Goal: Task Accomplishment & Management: Manage account settings

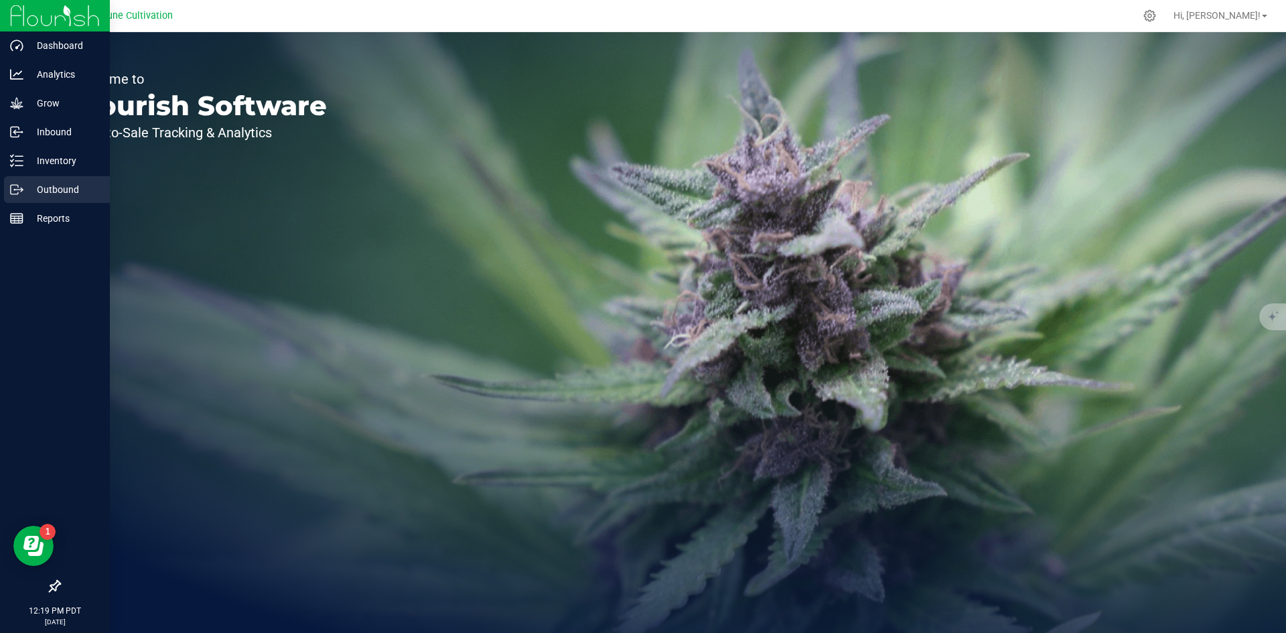
click at [41, 188] on p "Outbound" at bounding box center [63, 190] width 80 height 16
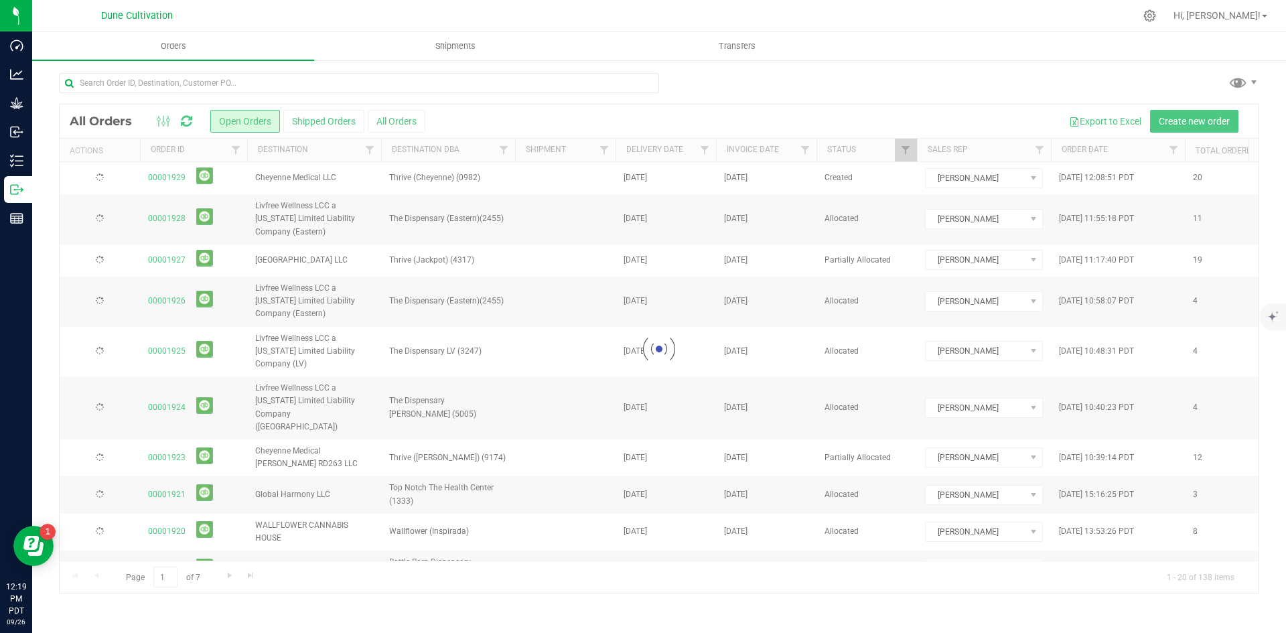
click at [387, 121] on div at bounding box center [659, 348] width 1199 height 488
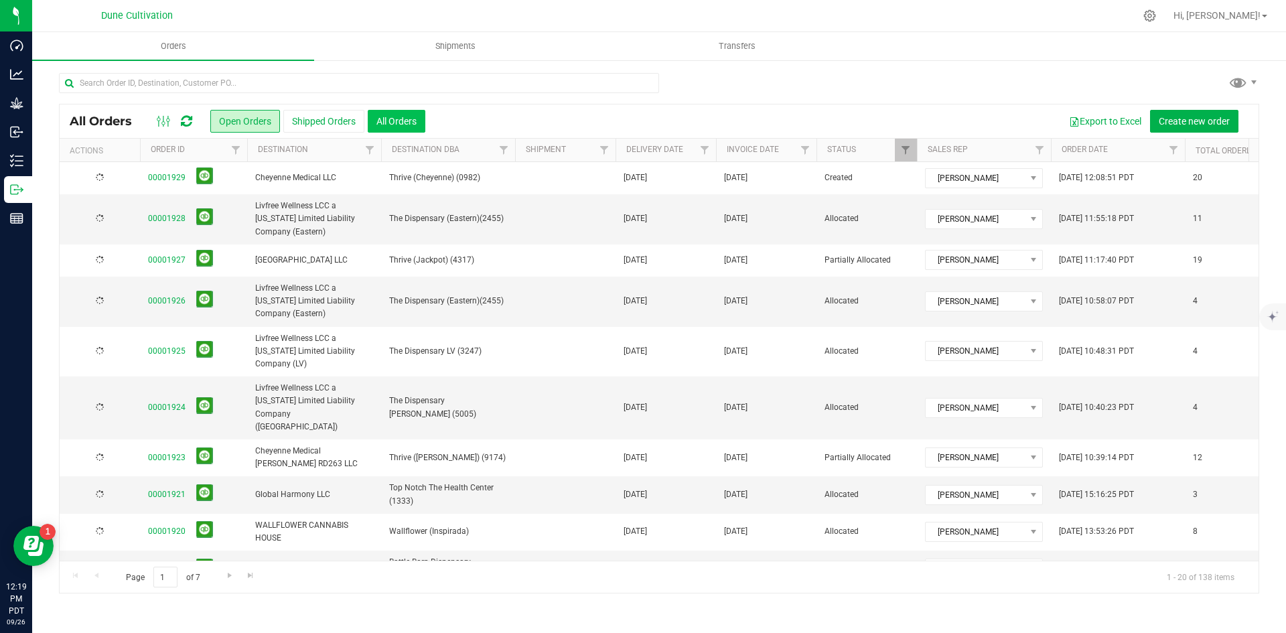
click at [401, 119] on button "All Orders" at bounding box center [397, 121] width 58 height 23
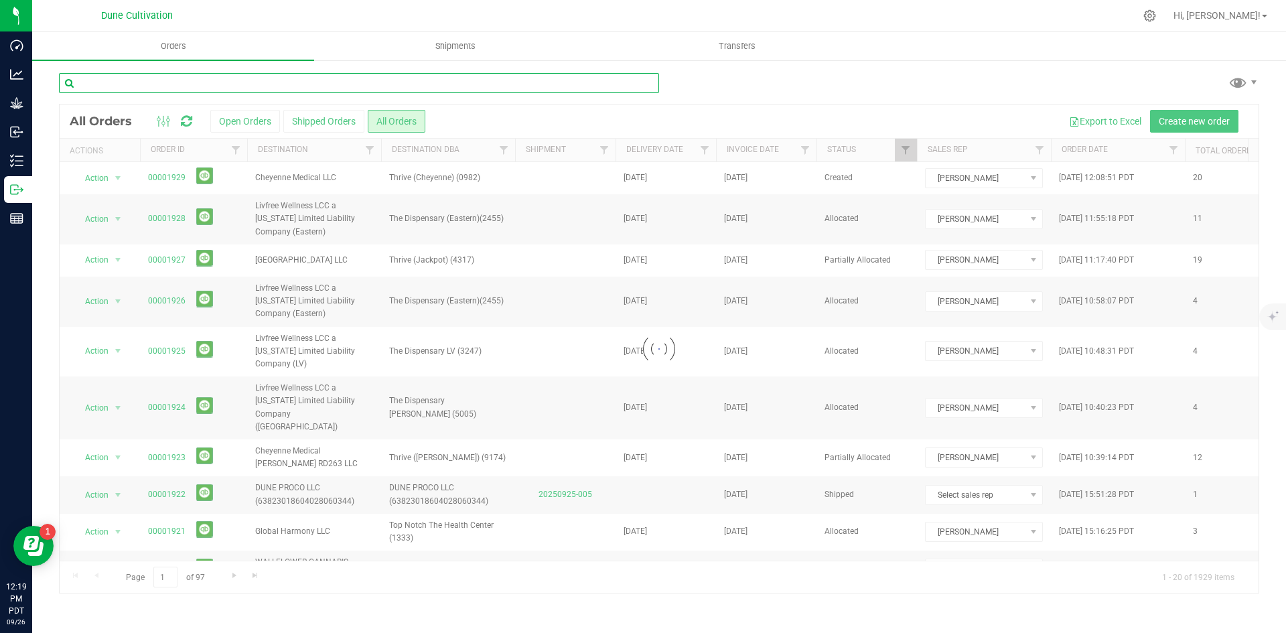
click at [318, 81] on input "text" at bounding box center [359, 83] width 600 height 20
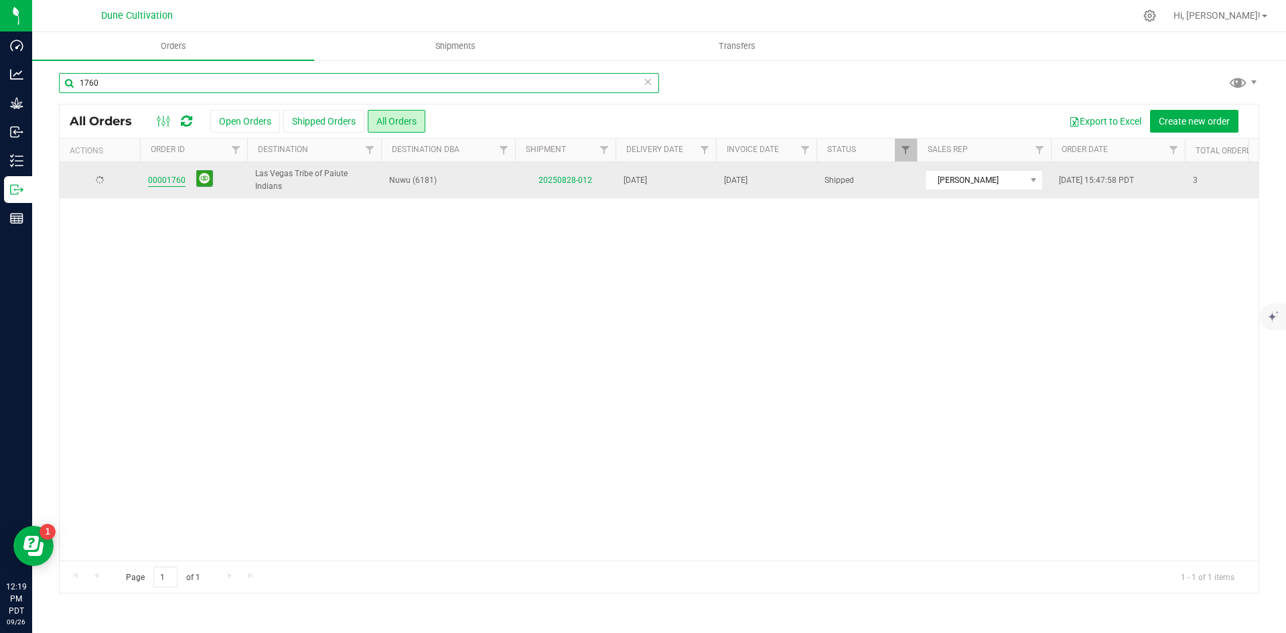
type input "1760"
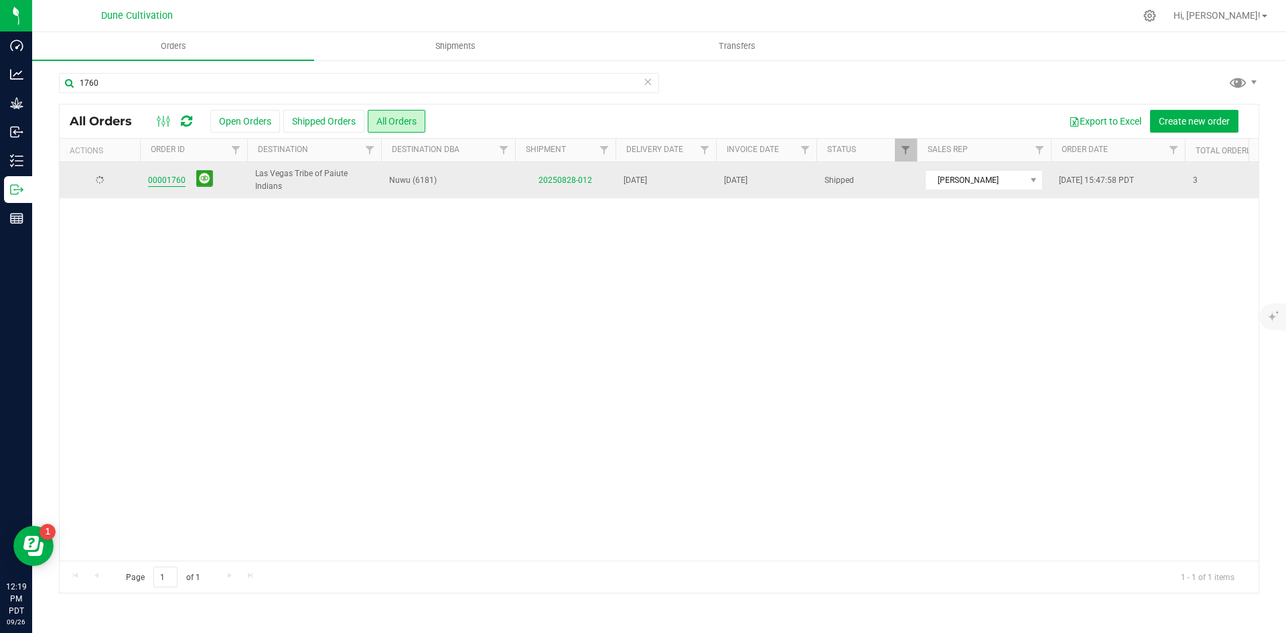
click at [169, 180] on link "00001760" at bounding box center [167, 180] width 38 height 13
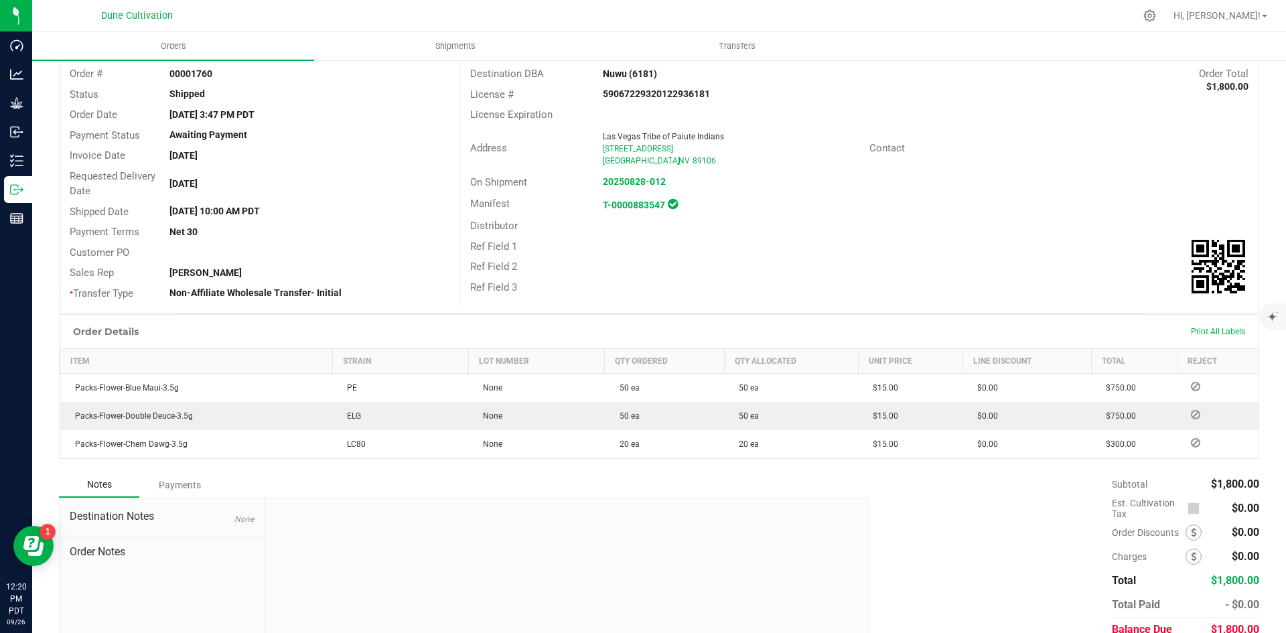
scroll to position [139, 0]
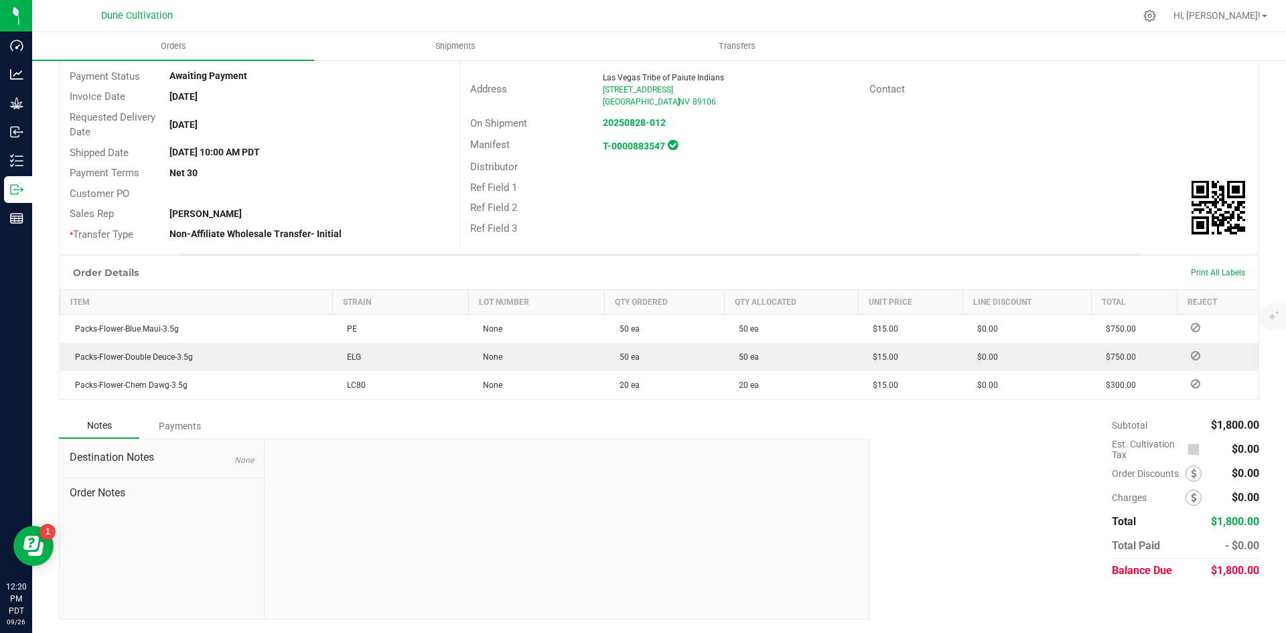
click at [1225, 571] on span "$1,800.00" at bounding box center [1235, 570] width 48 height 13
copy span "1,800.00"
click at [197, 417] on div "Payments" at bounding box center [179, 426] width 80 height 24
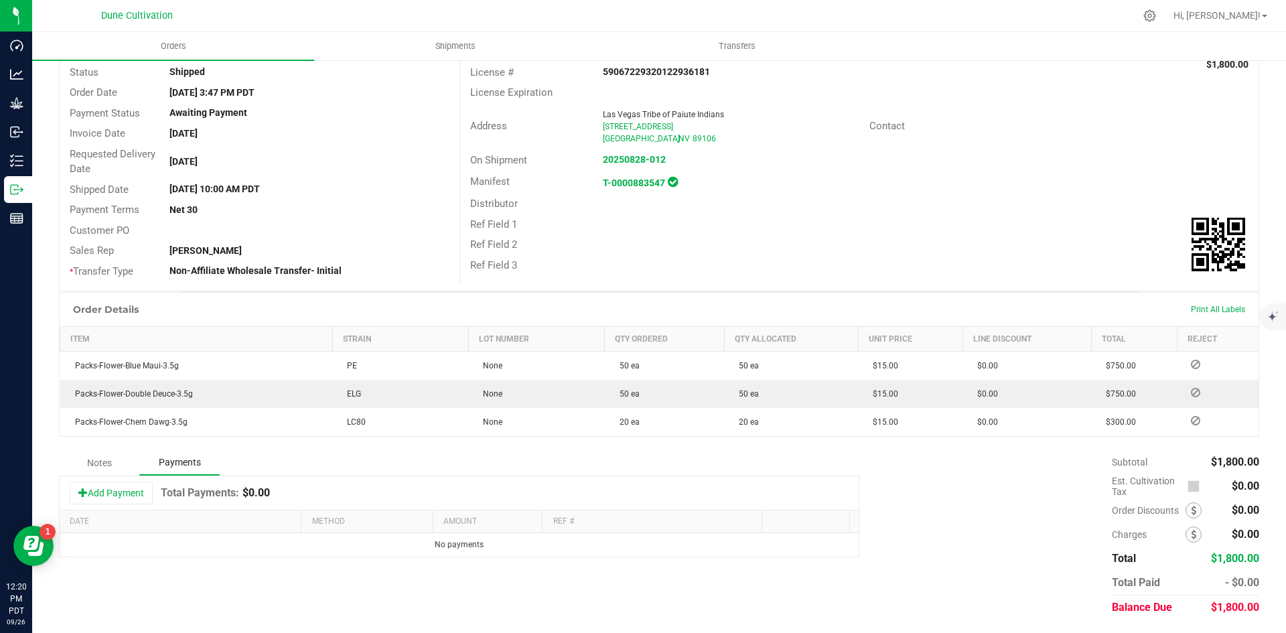
scroll to position [102, 0]
click at [95, 494] on button "Add Payment" at bounding box center [111, 493] width 83 height 23
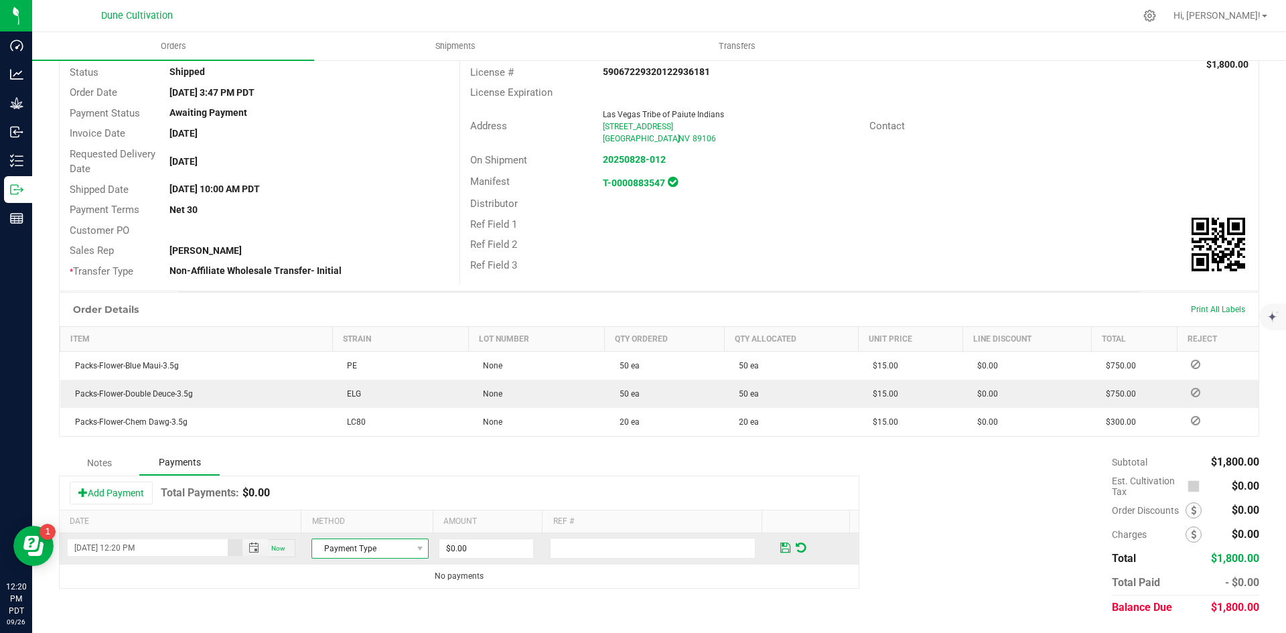
click at [378, 555] on span "Payment Type" at bounding box center [361, 548] width 99 height 19
click at [367, 524] on li "Check" at bounding box center [363, 525] width 113 height 19
click at [477, 544] on input "0" at bounding box center [486, 548] width 94 height 19
paste input "180"
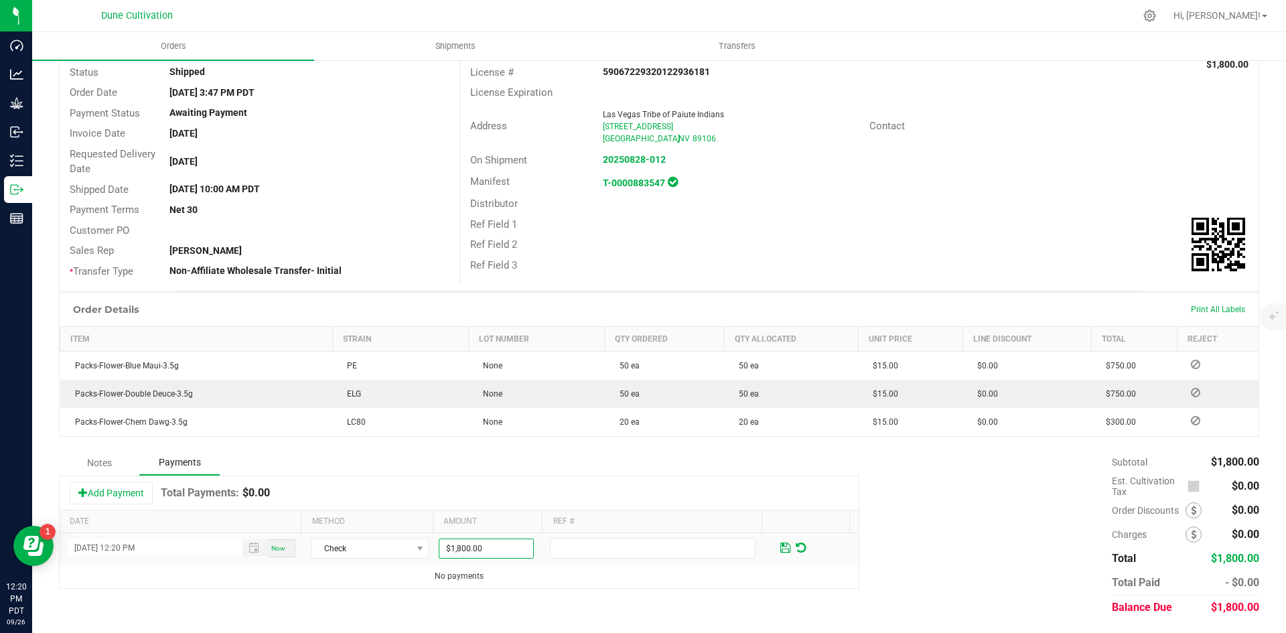
click at [535, 593] on div "Notes Payments Add Payment Total Payments: $0.00 Date Method Amount Ref # [DATE…" at bounding box center [659, 534] width 1200 height 169
click at [451, 549] on input "1800" at bounding box center [486, 548] width 94 height 19
type input "$1,560.00"
click at [780, 545] on span at bounding box center [785, 548] width 10 height 12
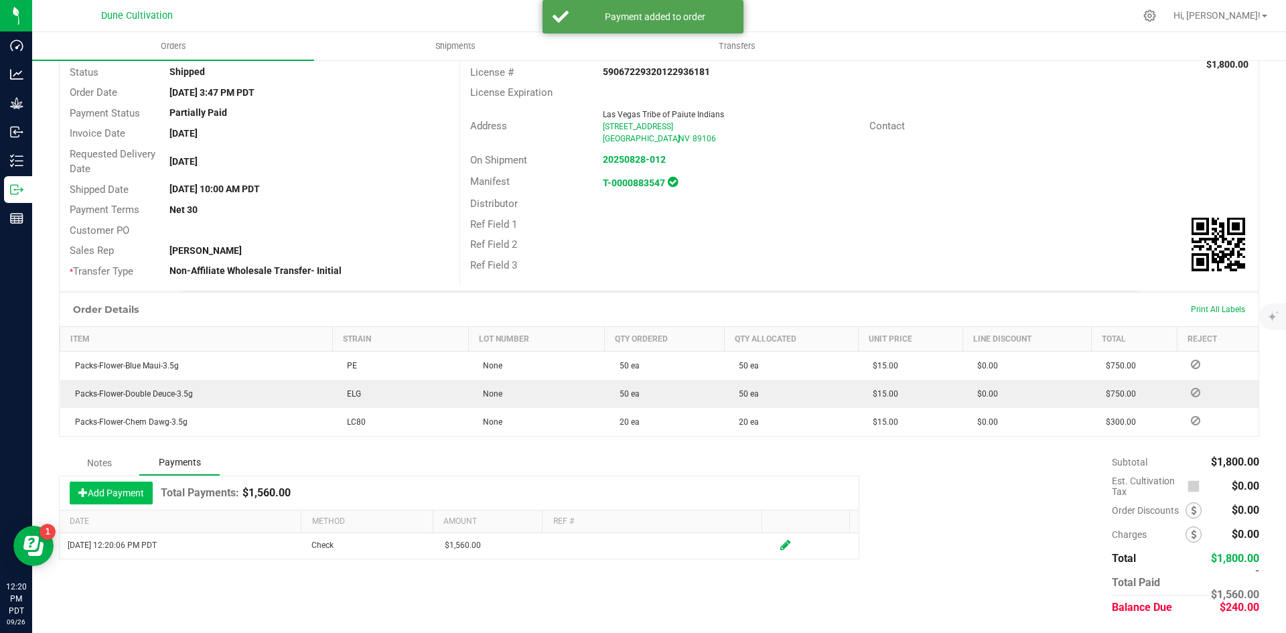
click at [113, 494] on button "Add Payment" at bounding box center [111, 493] width 83 height 23
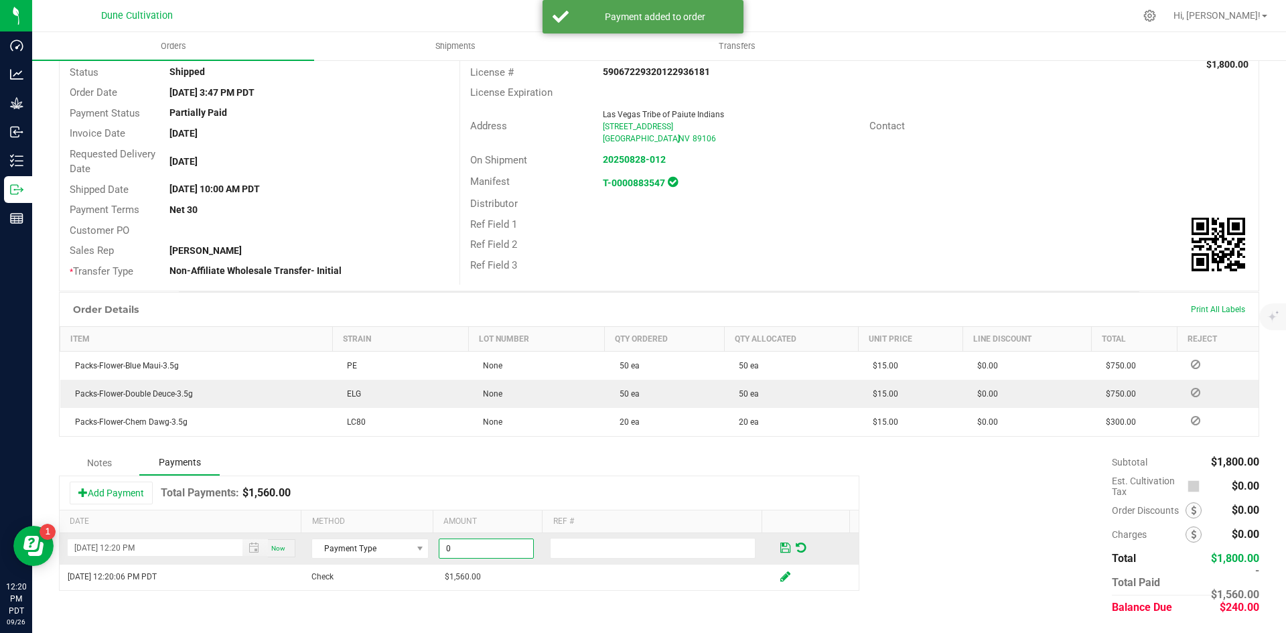
click at [439, 549] on input "0" at bounding box center [486, 548] width 94 height 19
click at [386, 549] on span "Payment Type" at bounding box center [361, 548] width 99 height 19
click at [362, 529] on li "Check" at bounding box center [363, 525] width 113 height 19
click at [498, 552] on input "0" at bounding box center [486, 548] width 94 height 19
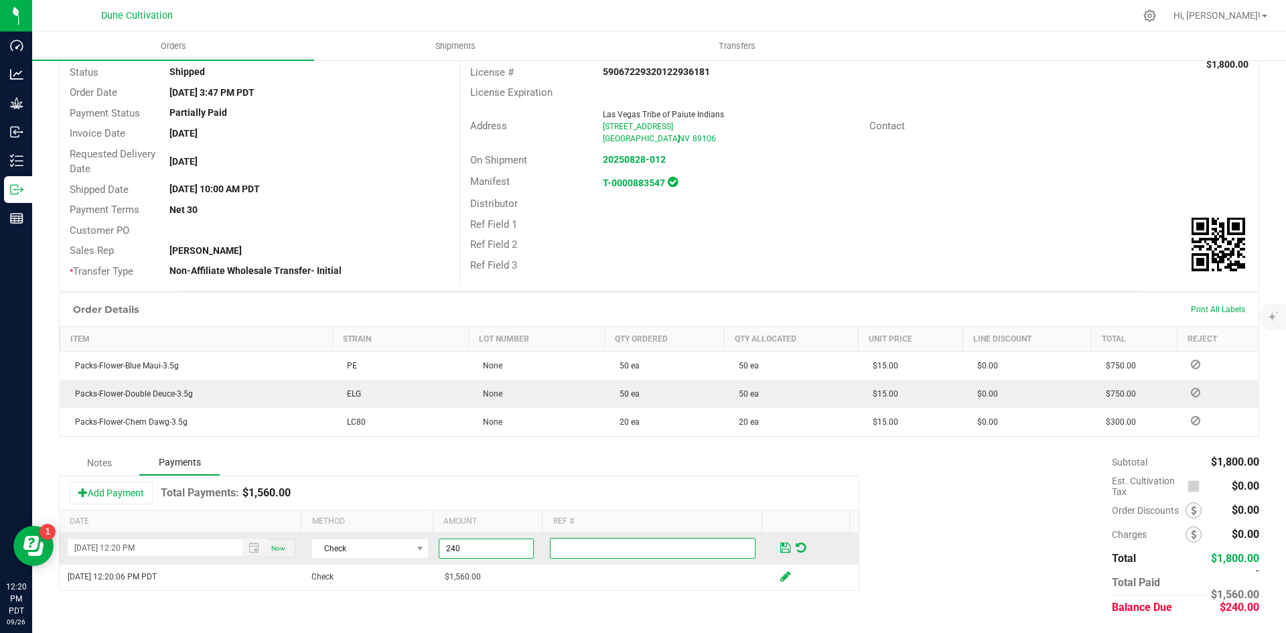
type input "$240.00"
click at [568, 552] on input "text" at bounding box center [653, 548] width 206 height 21
type input "CR Applied"
click at [780, 550] on span at bounding box center [785, 548] width 10 height 12
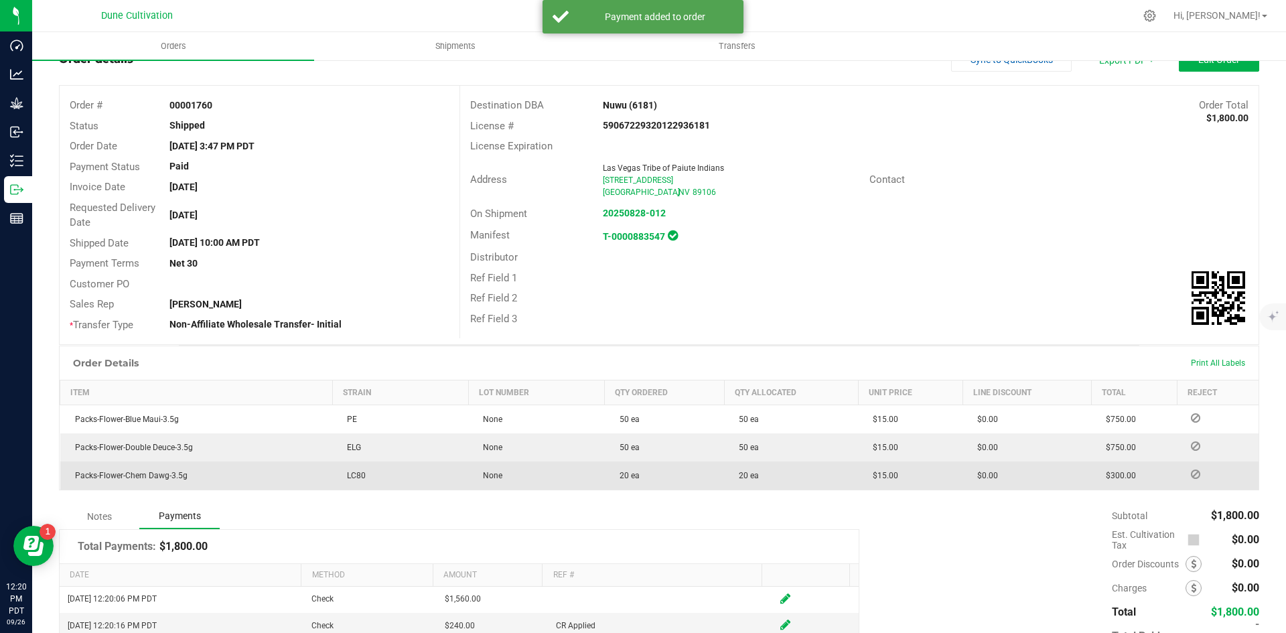
scroll to position [0, 0]
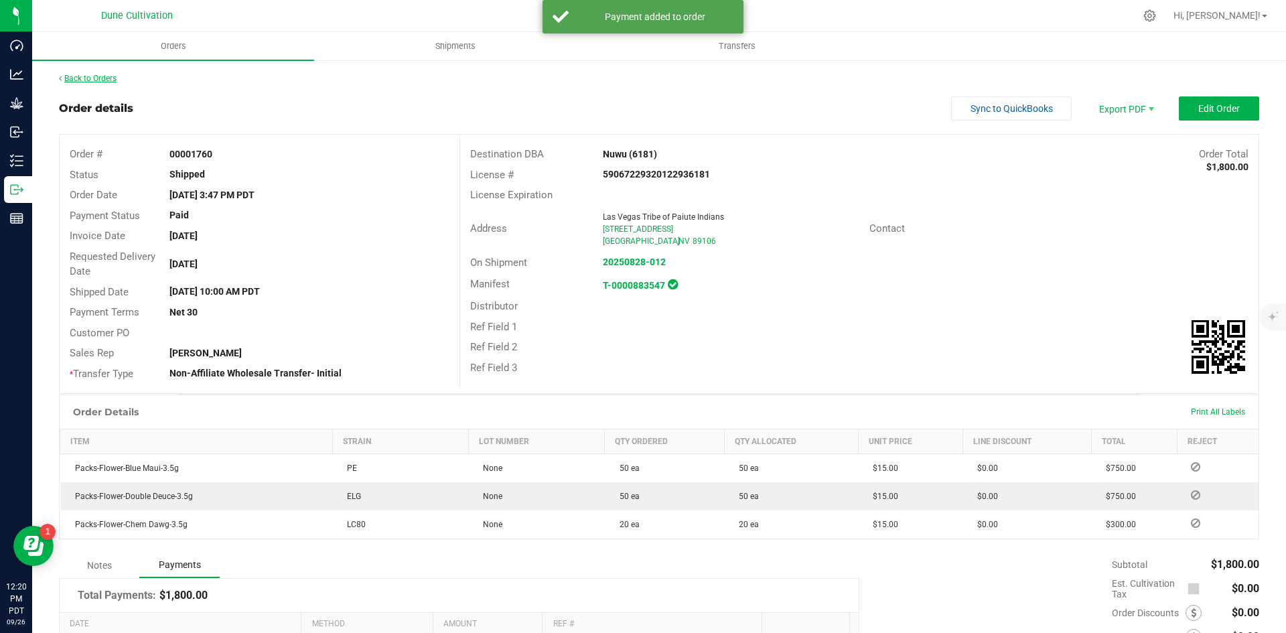
click at [111, 76] on link "Back to Orders" at bounding box center [88, 78] width 58 height 9
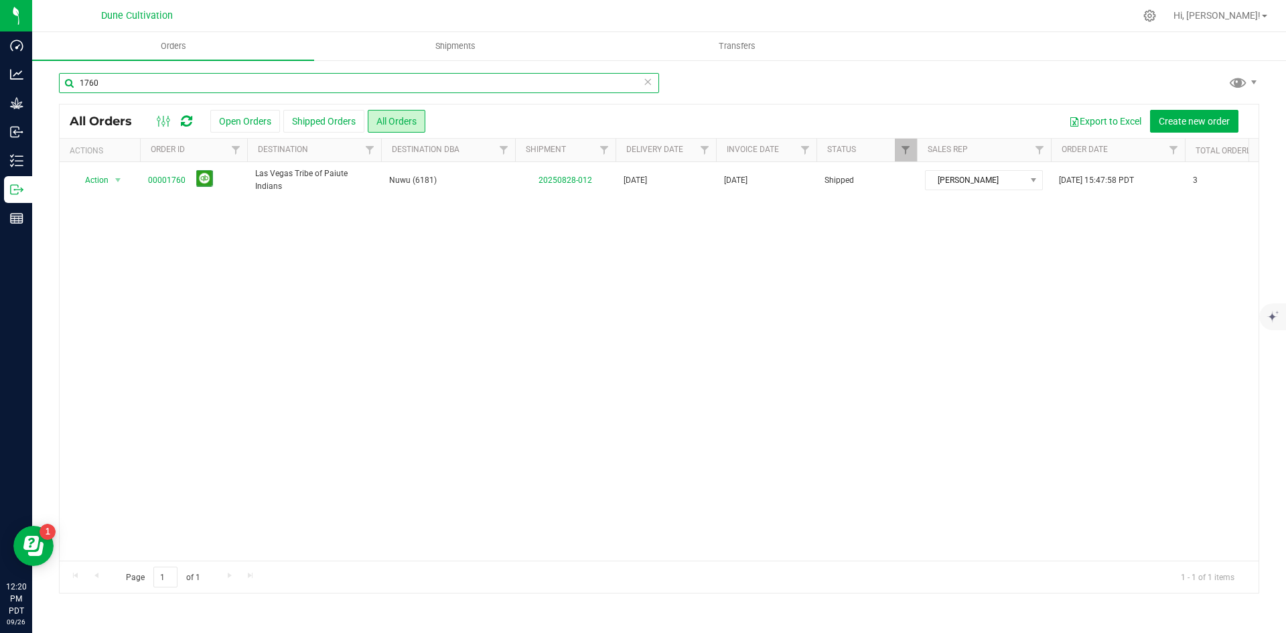
click at [311, 83] on input "1760" at bounding box center [359, 83] width 600 height 20
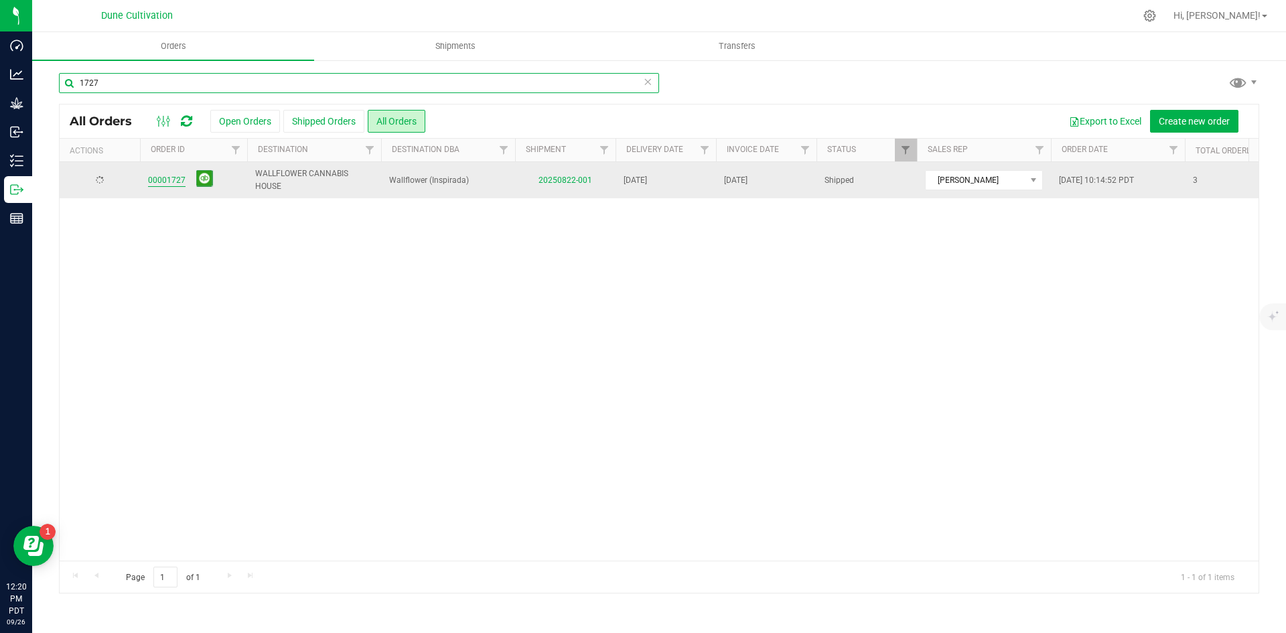
type input "1727"
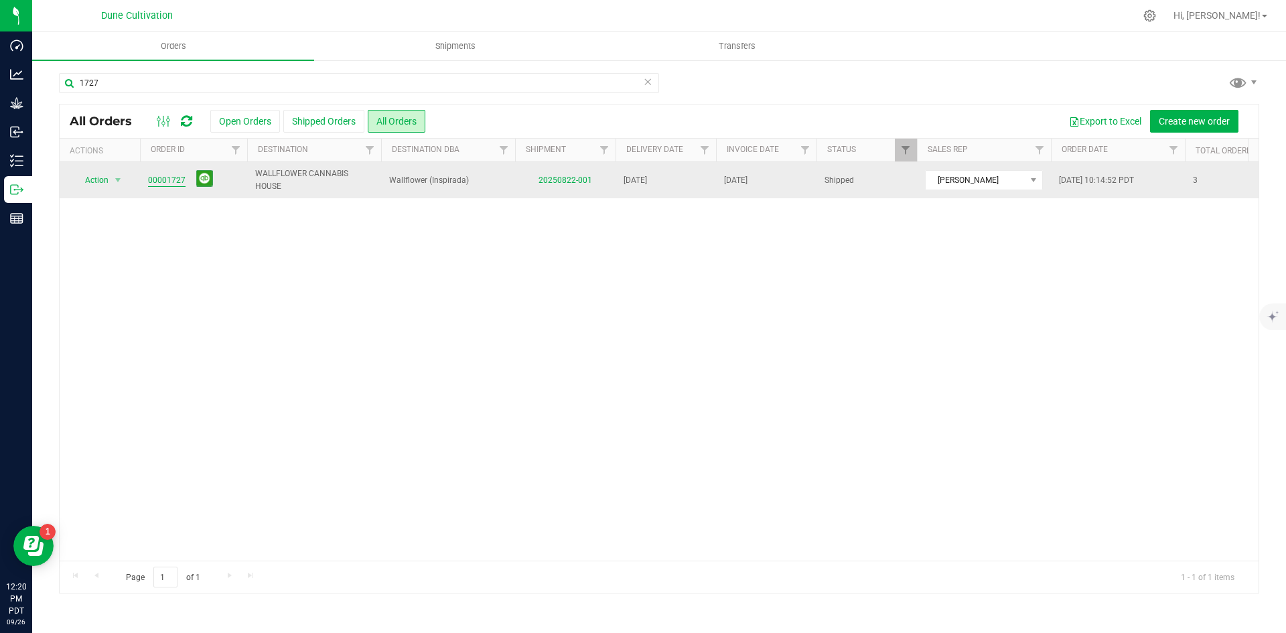
click at [175, 179] on link "00001727" at bounding box center [167, 180] width 38 height 13
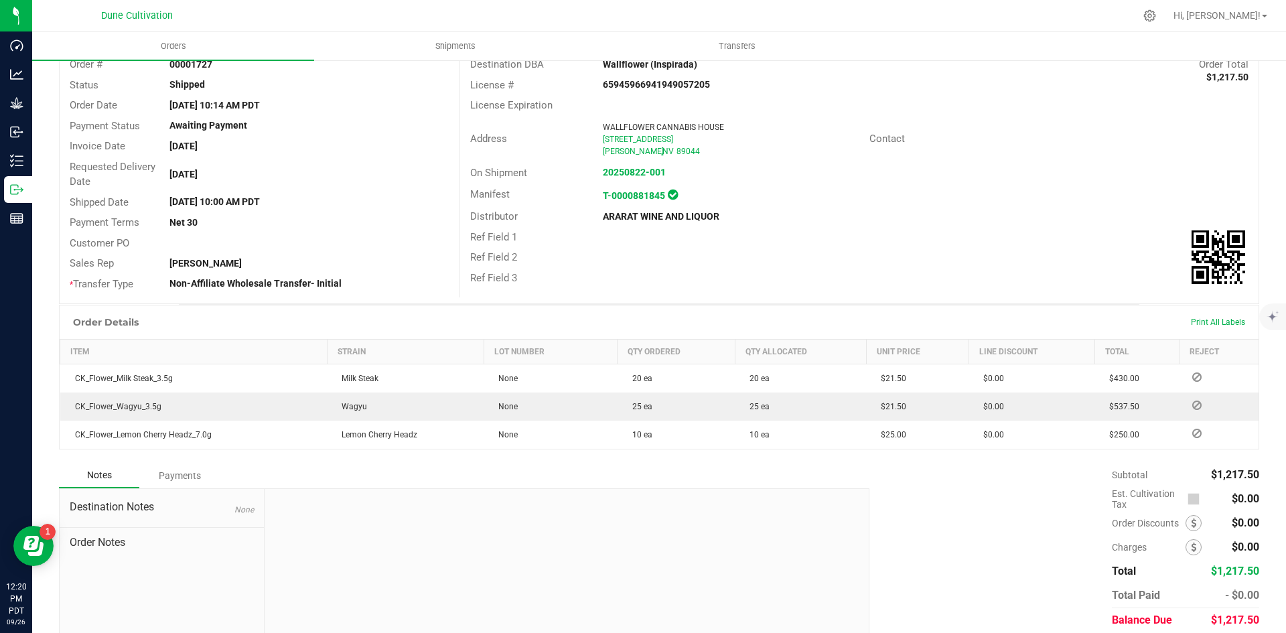
scroll to position [139, 0]
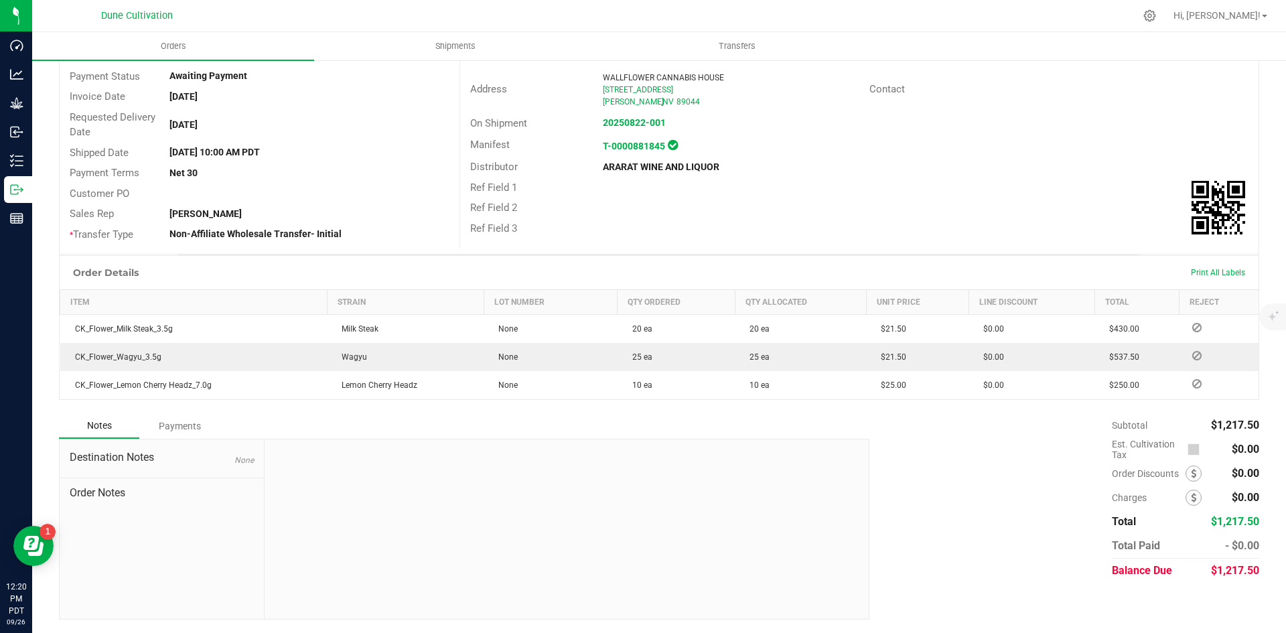
click at [1224, 569] on span "$1,217.50" at bounding box center [1235, 570] width 48 height 13
copy span "1,217.50"
click at [172, 433] on div "Payments" at bounding box center [179, 426] width 80 height 24
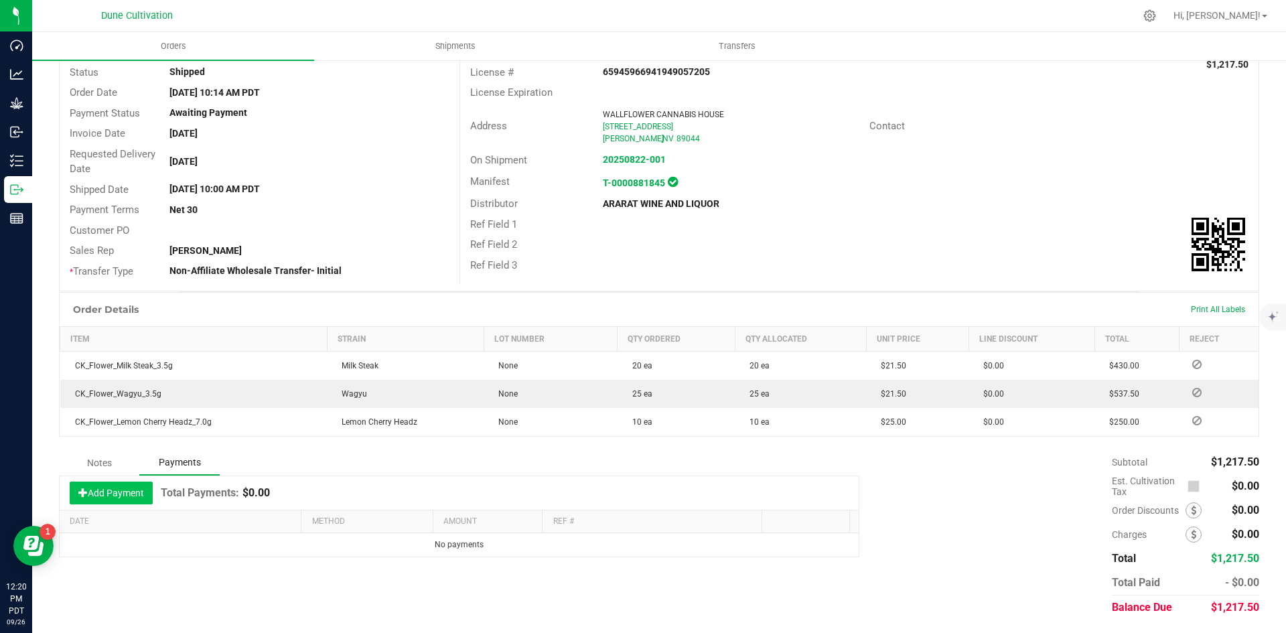
click at [132, 499] on button "Add Payment" at bounding box center [111, 493] width 83 height 23
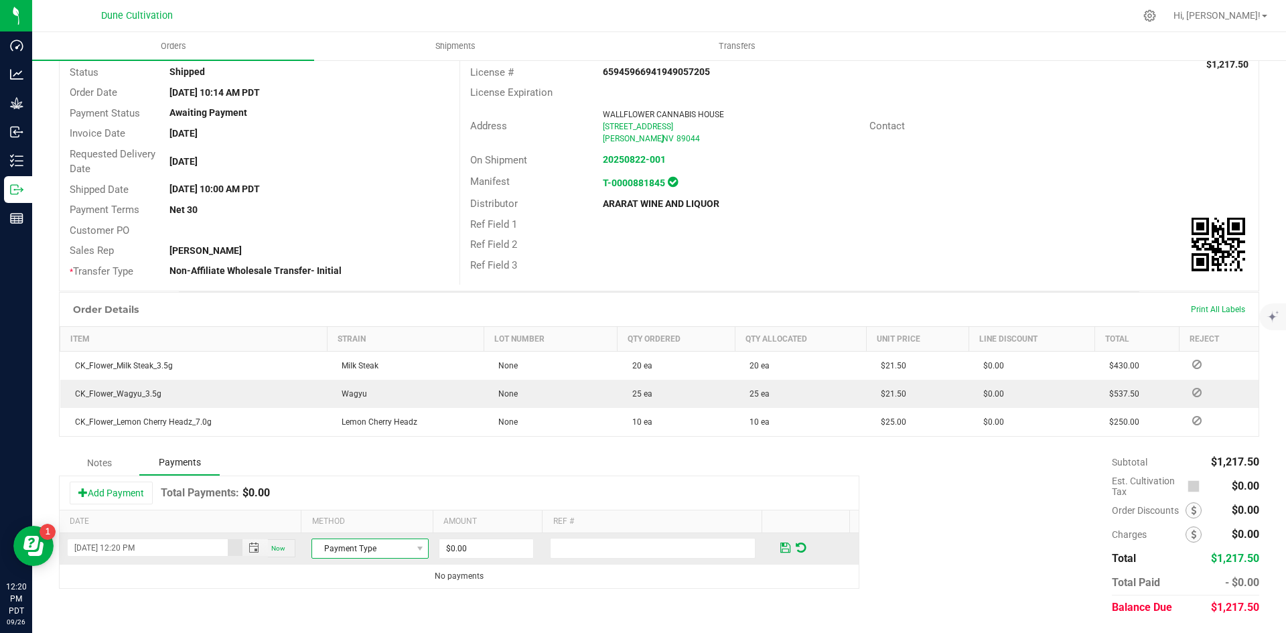
click at [385, 549] on span "Payment Type" at bounding box center [361, 548] width 99 height 19
click at [386, 526] on li "Check" at bounding box center [363, 525] width 113 height 19
click at [468, 536] on td "$0.00" at bounding box center [492, 548] width 111 height 31
click at [475, 543] on input "0" at bounding box center [486, 548] width 94 height 19
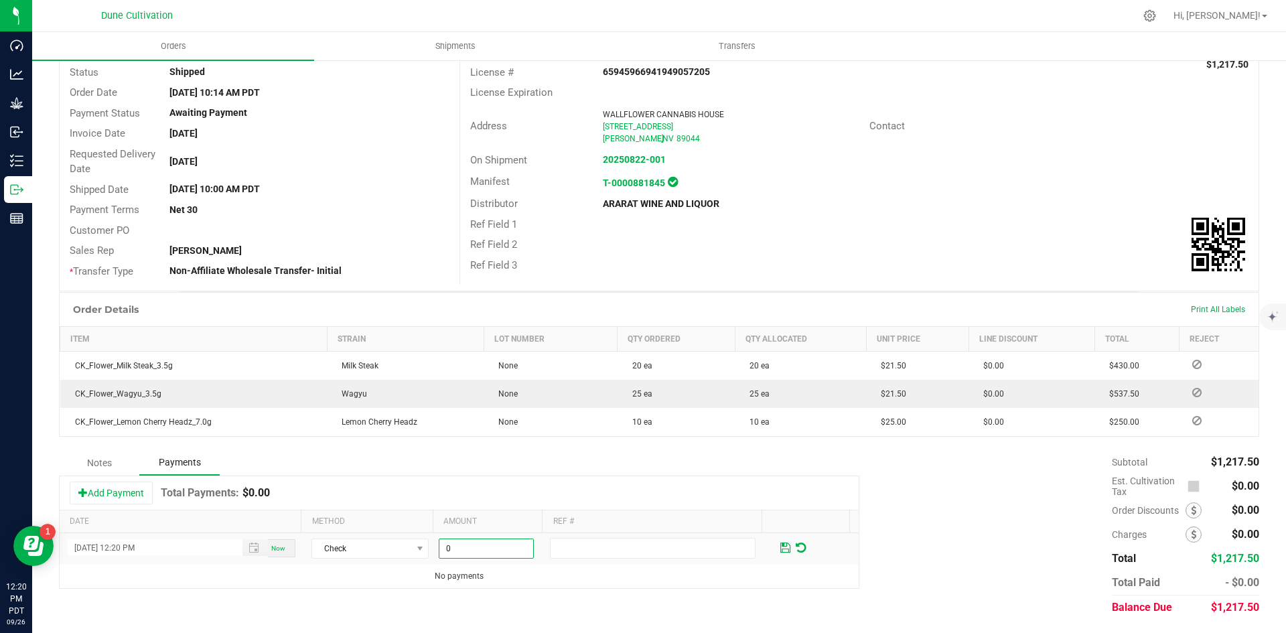
paste input "1217.5"
type input "$1,217.50"
click at [618, 590] on div "Notes Payments Add Payment Total Payments: $0.00 Date Method Amount Ref # [DATE…" at bounding box center [659, 534] width 1200 height 169
click at [780, 552] on span at bounding box center [785, 548] width 10 height 12
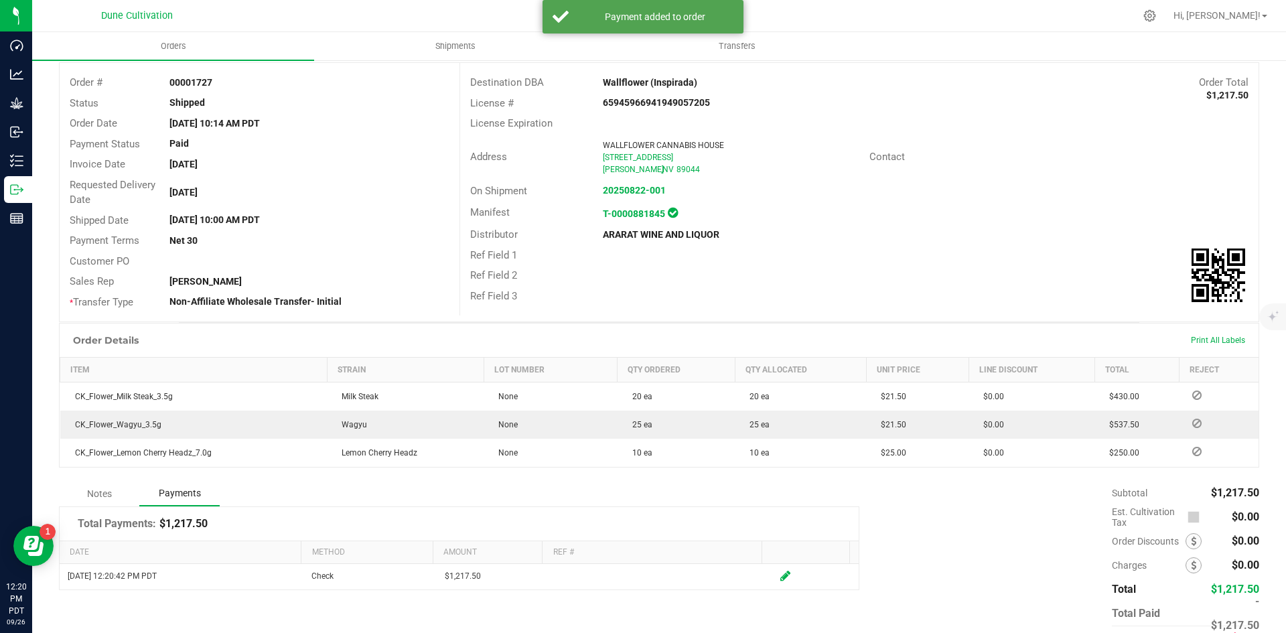
scroll to position [0, 0]
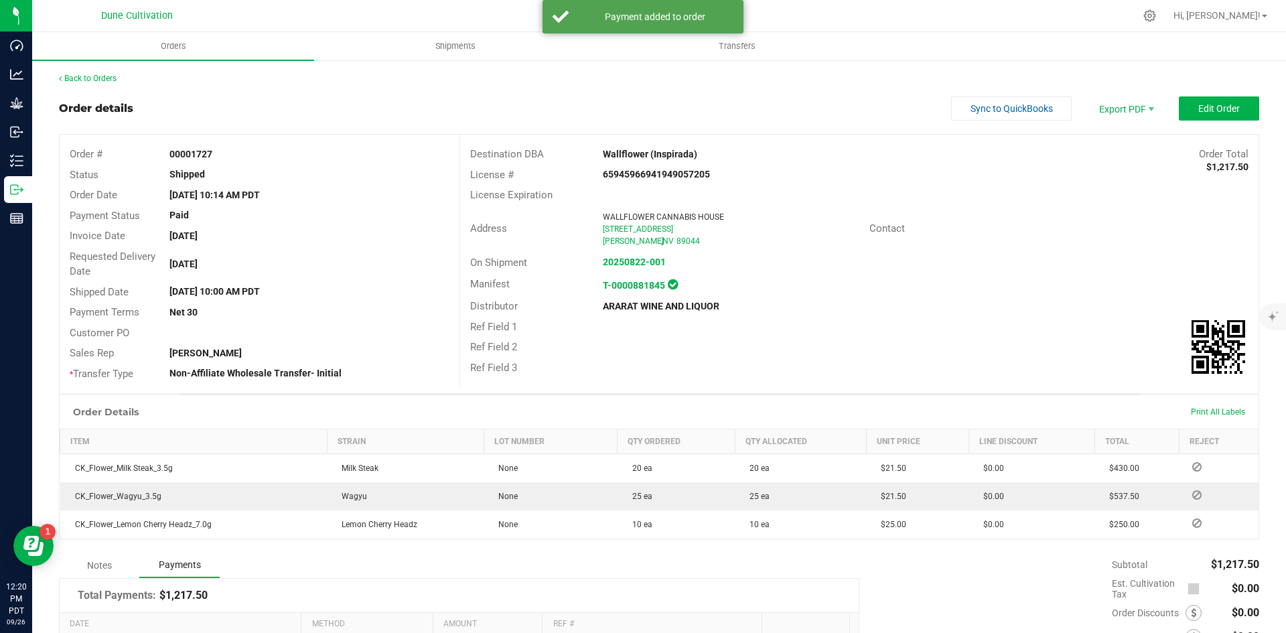
click at [115, 87] on div "Back to Orders Order details Sync to QuickBooks Export PDF Edit Order Order # 0…" at bounding box center [659, 397] width 1200 height 650
click at [109, 78] on link "Back to Orders" at bounding box center [88, 78] width 58 height 9
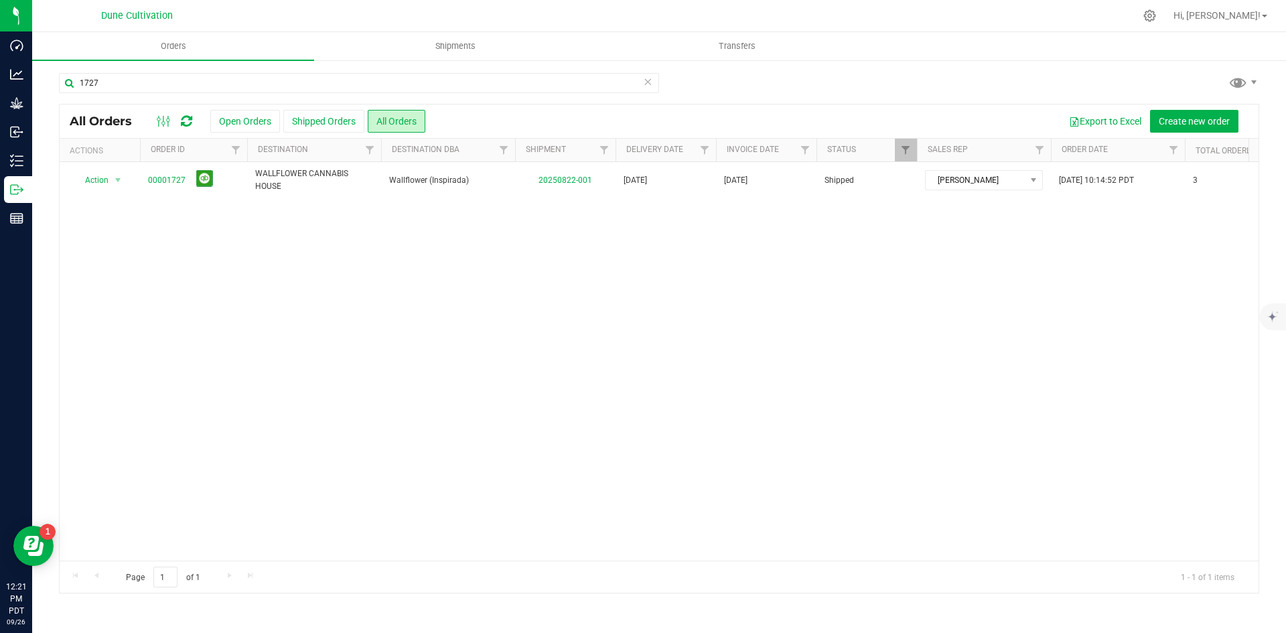
click at [644, 80] on icon at bounding box center [647, 81] width 9 height 16
